Goal: Task Accomplishment & Management: Use online tool/utility

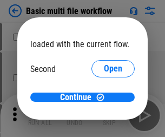
click at [104, 97] on span "Open" at bounding box center [113, 101] width 18 height 9
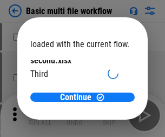
scroll to position [31, 0]
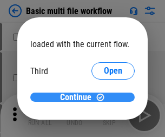
click at [78, 97] on span "Continue" at bounding box center [75, 97] width 31 height 9
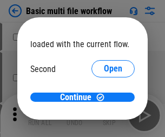
click at [104, 97] on span "Open" at bounding box center [113, 101] width 18 height 9
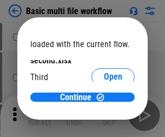
scroll to position [31, 0]
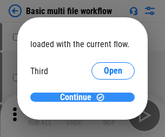
click at [78, 97] on span "Continue" at bounding box center [75, 97] width 31 height 9
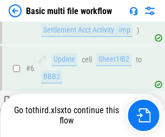
scroll to position [452, 0]
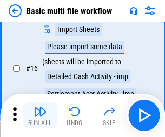
click at [40, 115] on img "button" at bounding box center [40, 111] width 13 height 13
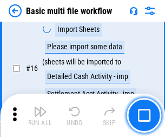
scroll to position [719, 0]
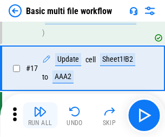
click at [40, 115] on img "button" at bounding box center [40, 111] width 13 height 13
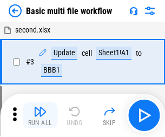
click at [40, 115] on img "button" at bounding box center [40, 111] width 13 height 13
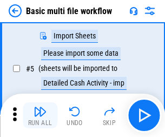
click at [40, 115] on img "button" at bounding box center [40, 111] width 13 height 13
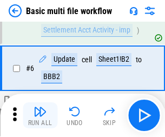
click at [40, 115] on img "button" at bounding box center [40, 111] width 13 height 13
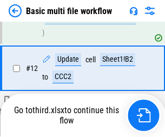
scroll to position [643, 0]
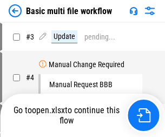
scroll to position [115, 0]
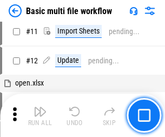
click at [40, 115] on img "button" at bounding box center [40, 111] width 13 height 13
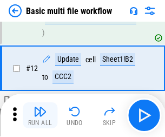
click at [40, 115] on img "button" at bounding box center [40, 111] width 13 height 13
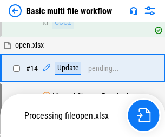
scroll to position [643, 0]
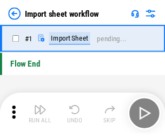
scroll to position [4, 0]
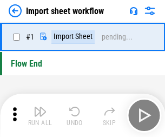
click at [40, 115] on img "button" at bounding box center [40, 111] width 13 height 13
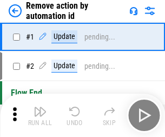
click at [40, 115] on img "button" at bounding box center [40, 111] width 13 height 13
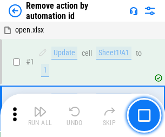
scroll to position [40, 0]
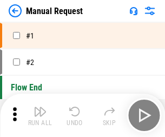
click at [40, 115] on img "button" at bounding box center [40, 111] width 13 height 13
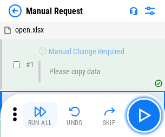
scroll to position [37, 0]
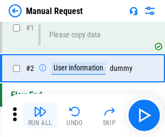
click at [40, 115] on img "button" at bounding box center [40, 111] width 13 height 13
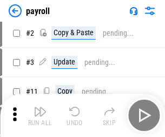
click at [40, 115] on img "button" at bounding box center [40, 111] width 13 height 13
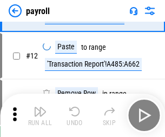
scroll to position [133, 0]
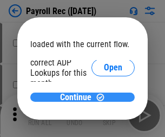
click at [78, 97] on span "Continue" at bounding box center [75, 97] width 31 height 9
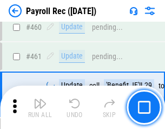
scroll to position [5759, 0]
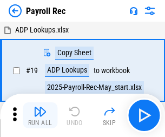
click at [40, 115] on img "button" at bounding box center [40, 111] width 13 height 13
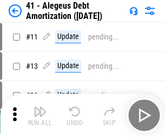
click at [40, 115] on img "button" at bounding box center [40, 111] width 13 height 13
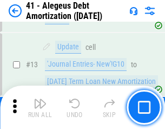
scroll to position [133, 0]
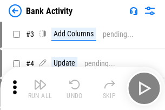
click at [40, 88] on img "button" at bounding box center [40, 84] width 13 height 13
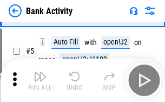
scroll to position [57, 0]
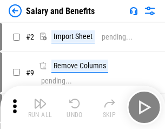
click at [40, 107] on img "button" at bounding box center [40, 103] width 13 height 13
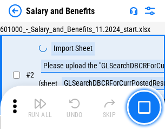
scroll to position [78, 0]
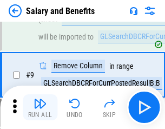
click at [40, 107] on img "button" at bounding box center [40, 103] width 13 height 13
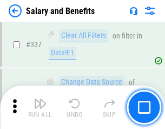
scroll to position [5060, 0]
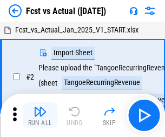
click at [40, 107] on img "button" at bounding box center [40, 111] width 13 height 13
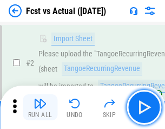
scroll to position [101, 0]
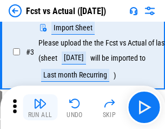
click at [40, 107] on img "button" at bounding box center [40, 103] width 13 height 13
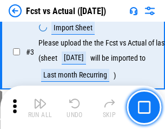
scroll to position [162, 0]
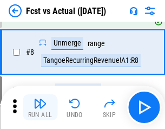
click at [40, 107] on img "button" at bounding box center [40, 103] width 13 height 13
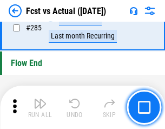
scroll to position [5114, 0]
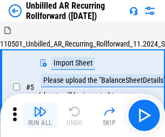
click at [40, 107] on img "button" at bounding box center [40, 111] width 13 height 13
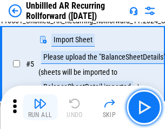
scroll to position [102, 0]
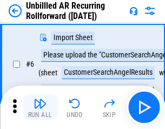
click at [40, 107] on img "button" at bounding box center [40, 103] width 13 height 13
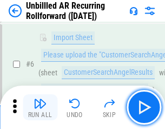
scroll to position [174, 0]
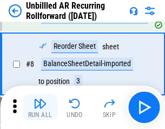
click at [40, 107] on img "button" at bounding box center [40, 103] width 13 height 13
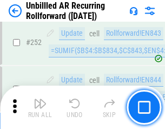
scroll to position [3671, 0]
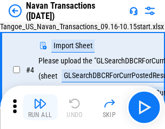
click at [40, 107] on img "button" at bounding box center [40, 103] width 13 height 13
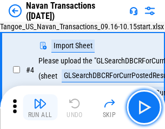
scroll to position [93, 0]
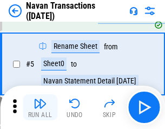
click at [40, 107] on img "button" at bounding box center [40, 103] width 13 height 13
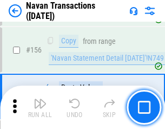
scroll to position [3504, 0]
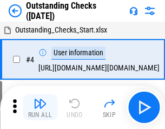
click at [40, 107] on img "button" at bounding box center [40, 103] width 13 height 13
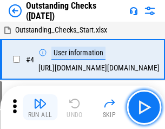
scroll to position [113, 0]
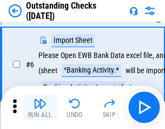
click at [40, 107] on img "button" at bounding box center [40, 103] width 13 height 13
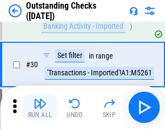
click at [40, 107] on img "button" at bounding box center [40, 103] width 13 height 13
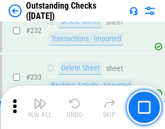
scroll to position [3281, 0]
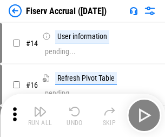
click at [40, 107] on img "button" at bounding box center [40, 111] width 13 height 13
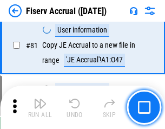
scroll to position [1420, 0]
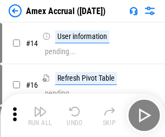
click at [40, 107] on img "button" at bounding box center [40, 111] width 13 height 13
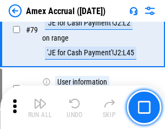
scroll to position [1403, 0]
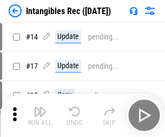
click at [40, 115] on img "button" at bounding box center [40, 111] width 13 height 13
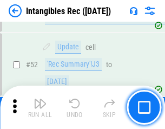
scroll to position [421, 0]
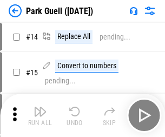
click at [40, 107] on img "button" at bounding box center [40, 111] width 13 height 13
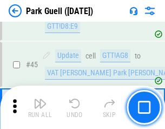
scroll to position [1351, 0]
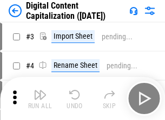
click at [40, 91] on img "button" at bounding box center [40, 95] width 13 height 13
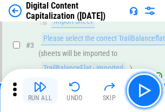
scroll to position [101, 0]
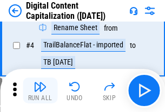
click at [40, 91] on img "button" at bounding box center [40, 87] width 13 height 13
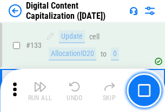
scroll to position [1146, 0]
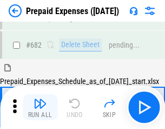
click at [40, 107] on img "button" at bounding box center [40, 103] width 13 height 13
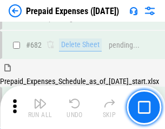
scroll to position [2971, 0]
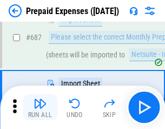
click at [40, 107] on img "button" at bounding box center [40, 103] width 13 height 13
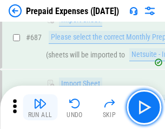
scroll to position [3026, 0]
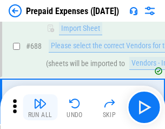
click at [40, 107] on img "button" at bounding box center [40, 103] width 13 height 13
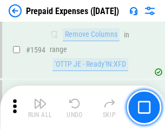
scroll to position [10522, 0]
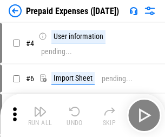
click at [40, 115] on img "button" at bounding box center [40, 111] width 13 height 13
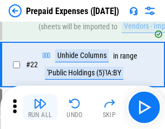
click at [40, 107] on img "button" at bounding box center [40, 103] width 13 height 13
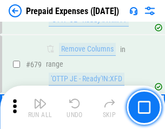
scroll to position [3763, 0]
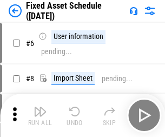
click at [40, 115] on img "button" at bounding box center [40, 111] width 13 height 13
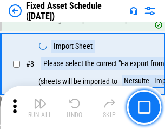
scroll to position [113, 0]
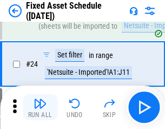
click at [40, 107] on img "button" at bounding box center [40, 103] width 13 height 13
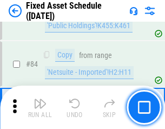
scroll to position [1485, 0]
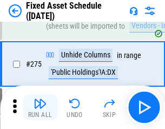
click at [40, 107] on img "button" at bounding box center [40, 103] width 13 height 13
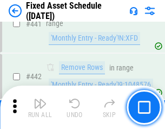
scroll to position [4831, 0]
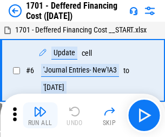
click at [40, 115] on img "button" at bounding box center [40, 111] width 13 height 13
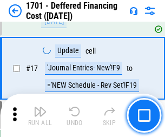
scroll to position [130, 0]
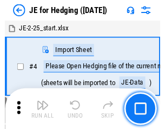
scroll to position [61, 0]
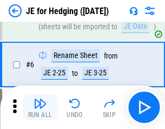
click at [40, 107] on img "button" at bounding box center [40, 103] width 13 height 13
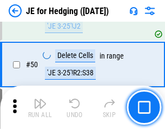
scroll to position [700, 0]
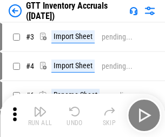
click at [40, 107] on img "button" at bounding box center [40, 111] width 13 height 13
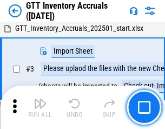
scroll to position [70, 0]
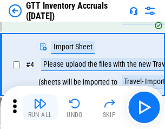
click at [40, 107] on img "button" at bounding box center [40, 103] width 13 height 13
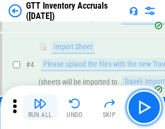
scroll to position [125, 0]
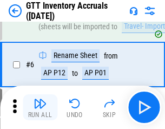
click at [40, 107] on img "button" at bounding box center [40, 103] width 13 height 13
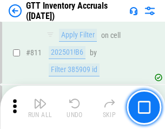
scroll to position [8202, 0]
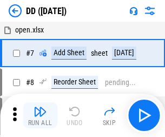
click at [40, 115] on img "button" at bounding box center [40, 111] width 13 height 13
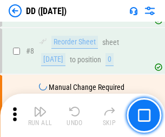
scroll to position [104, 0]
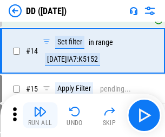
click at [40, 115] on img "button" at bounding box center [40, 111] width 13 height 13
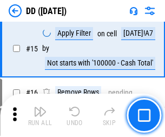
scroll to position [278, 0]
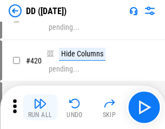
click at [40, 107] on img "button" at bounding box center [40, 103] width 13 height 13
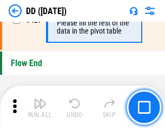
scroll to position [5172, 0]
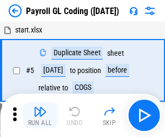
click at [40, 115] on img "button" at bounding box center [40, 111] width 13 height 13
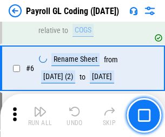
scroll to position [130, 0]
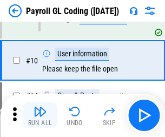
click at [40, 115] on img "button" at bounding box center [40, 111] width 13 height 13
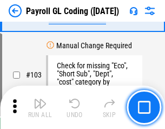
scroll to position [2535, 0]
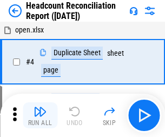
click at [40, 115] on img "button" at bounding box center [40, 111] width 13 height 13
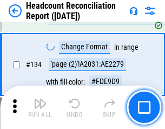
scroll to position [1299, 0]
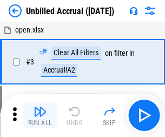
click at [40, 115] on img "button" at bounding box center [40, 111] width 13 height 13
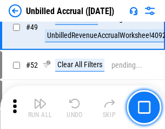
scroll to position [980, 0]
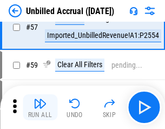
click at [40, 107] on img "button" at bounding box center [40, 103] width 13 height 13
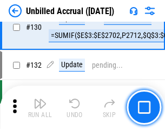
scroll to position [3219, 0]
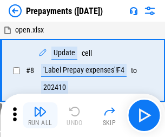
click at [40, 115] on img "button" at bounding box center [40, 111] width 13 height 13
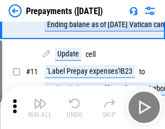
scroll to position [68, 0]
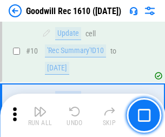
scroll to position [185, 0]
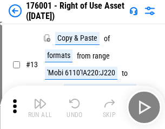
scroll to position [70, 0]
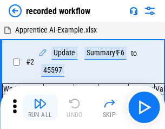
click at [40, 107] on img "button" at bounding box center [40, 103] width 13 height 13
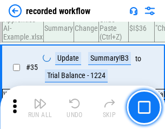
scroll to position [3378, 0]
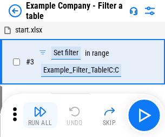
click at [40, 115] on img "button" at bounding box center [40, 111] width 13 height 13
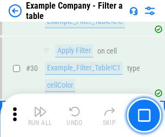
scroll to position [989, 0]
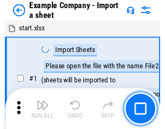
scroll to position [91, 0]
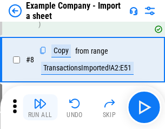
click at [40, 107] on img "button" at bounding box center [40, 103] width 13 height 13
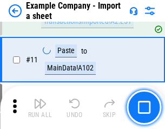
scroll to position [239, 0]
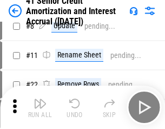
click at [40, 107] on img "button" at bounding box center [40, 103] width 13 height 13
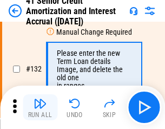
click at [40, 107] on img "button" at bounding box center [40, 103] width 13 height 13
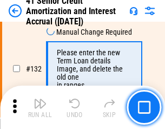
scroll to position [1129, 0]
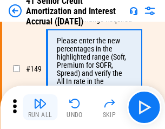
click at [40, 107] on img "button" at bounding box center [40, 103] width 13 height 13
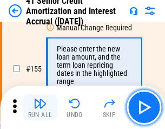
click at [40, 107] on img "button" at bounding box center [40, 103] width 13 height 13
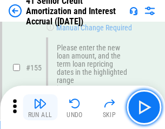
scroll to position [1317, 0]
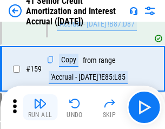
click at [40, 107] on img "button" at bounding box center [40, 103] width 13 height 13
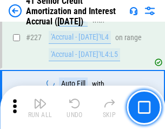
scroll to position [2420, 0]
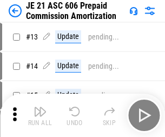
click at [40, 107] on img "button" at bounding box center [40, 111] width 13 height 13
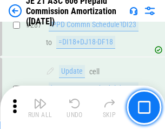
scroll to position [1988, 0]
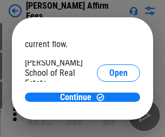
click at [109, 125] on span "Open" at bounding box center [118, 129] width 18 height 9
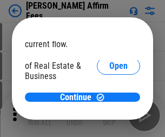
click at [109, 113] on span "Open" at bounding box center [118, 117] width 18 height 9
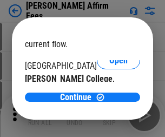
click at [109, 101] on span "Open" at bounding box center [118, 105] width 18 height 9
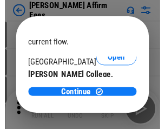
scroll to position [170, 0]
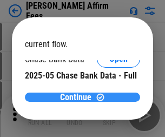
click at [78, 97] on span "Continue" at bounding box center [75, 97] width 31 height 9
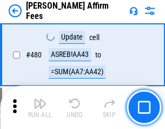
scroll to position [2938, 0]
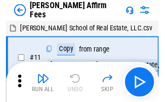
scroll to position [11, 0]
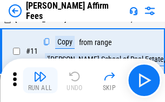
click at [40, 80] on img "button" at bounding box center [40, 76] width 13 height 13
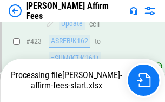
scroll to position [2834, 0]
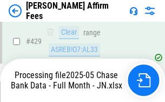
scroll to position [2834, 0]
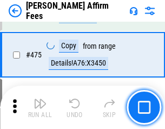
scroll to position [2821, 0]
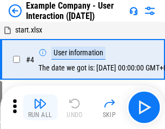
click at [40, 107] on img "button" at bounding box center [40, 103] width 13 height 13
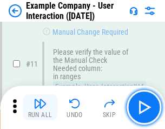
scroll to position [234, 0]
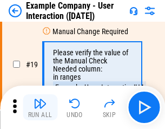
click at [40, 107] on img "button" at bounding box center [40, 103] width 13 height 13
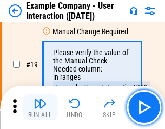
click at [40, 107] on img "button" at bounding box center [40, 103] width 13 height 13
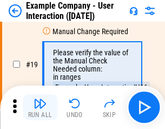
click at [40, 107] on img "button" at bounding box center [40, 103] width 13 height 13
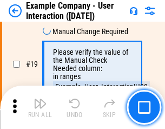
scroll to position [298, 0]
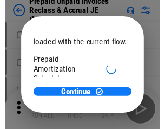
scroll to position [64, 0]
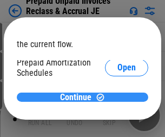
click at [78, 97] on span "Continue" at bounding box center [75, 97] width 31 height 9
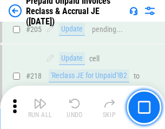
scroll to position [1401, 0]
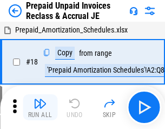
click at [40, 107] on img "button" at bounding box center [40, 103] width 13 height 13
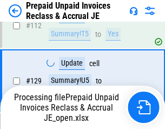
scroll to position [772, 0]
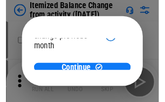
scroll to position [79, 0]
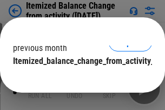
click at [78, 78] on span "Continue" at bounding box center [75, 82] width 31 height 9
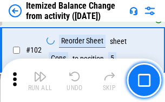
scroll to position [1807, 0]
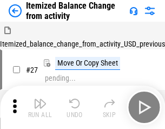
scroll to position [17, 0]
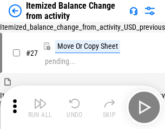
click at [40, 107] on img "button" at bounding box center [40, 103] width 13 height 13
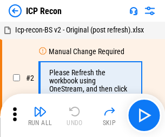
scroll to position [5, 0]
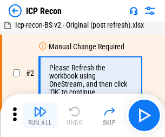
click at [40, 115] on img "button" at bounding box center [40, 111] width 13 height 13
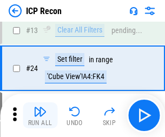
click at [40, 115] on img "button" at bounding box center [40, 111] width 13 height 13
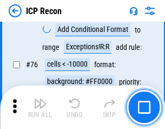
scroll to position [971, 0]
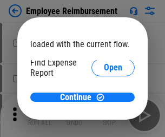
click at [104, 125] on span "Open" at bounding box center [113, 129] width 18 height 9
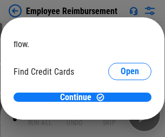
scroll to position [63, 0]
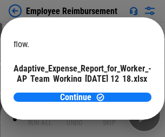
click at [120, 91] on span "Open" at bounding box center [129, 95] width 18 height 9
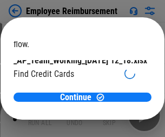
scroll to position [112, 0]
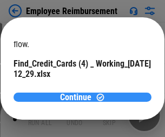
click at [78, 97] on span "Continue" at bounding box center [75, 97] width 31 height 9
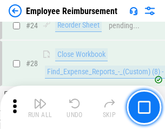
scroll to position [505, 0]
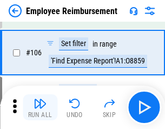
click at [40, 107] on img "button" at bounding box center [40, 103] width 13 height 13
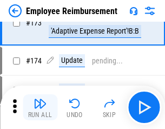
click at [40, 107] on img "button" at bounding box center [40, 103] width 13 height 13
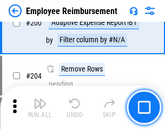
scroll to position [2734, 0]
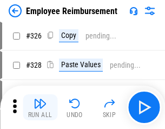
click at [40, 107] on img "button" at bounding box center [40, 103] width 13 height 13
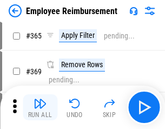
click at [40, 107] on img "button" at bounding box center [40, 103] width 13 height 13
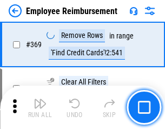
scroll to position [5571, 0]
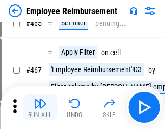
click at [40, 107] on img "button" at bounding box center [40, 103] width 13 height 13
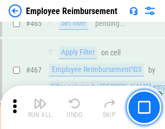
click at [40, 107] on img "button" at bounding box center [40, 103] width 13 height 13
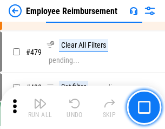
scroll to position [6674, 0]
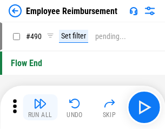
click at [40, 107] on img "button" at bounding box center [40, 103] width 13 height 13
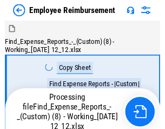
scroll to position [37, 0]
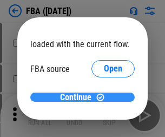
click at [78, 97] on span "Continue" at bounding box center [75, 97] width 31 height 9
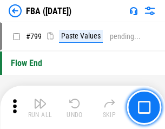
scroll to position [9581, 0]
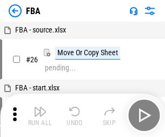
click at [40, 115] on img "button" at bounding box center [40, 111] width 13 height 13
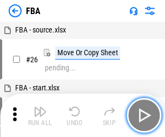
scroll to position [11, 0]
